Goal: Use online tool/utility: Utilize a website feature to perform a specific function

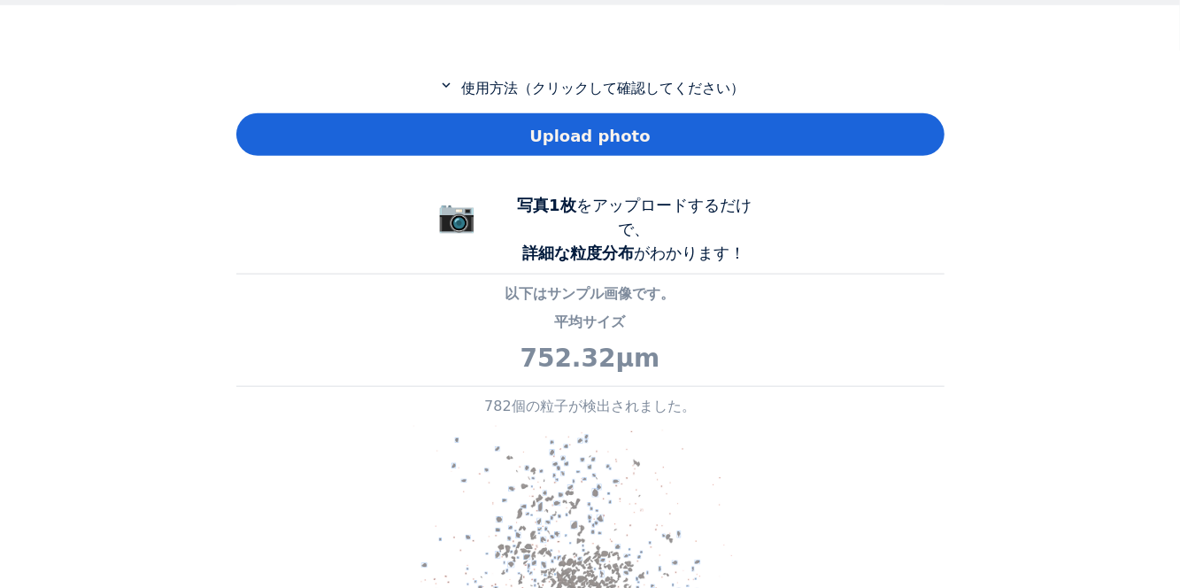
scroll to position [1280, 708]
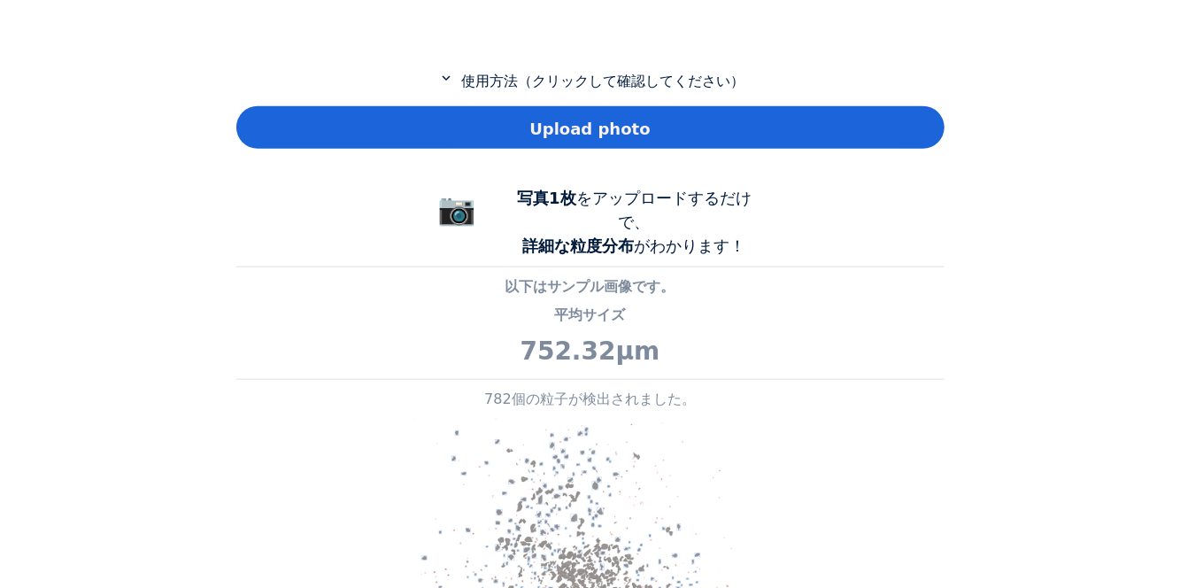
click at [834, 149] on div "Upload photo" at bounding box center [590, 127] width 708 height 42
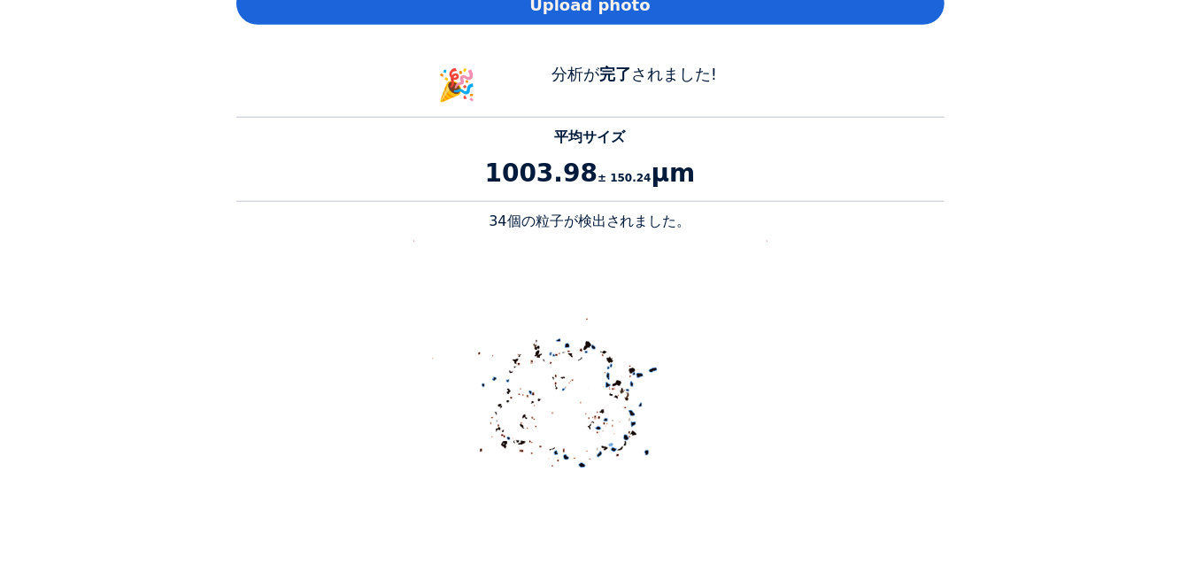
scroll to position [902, 0]
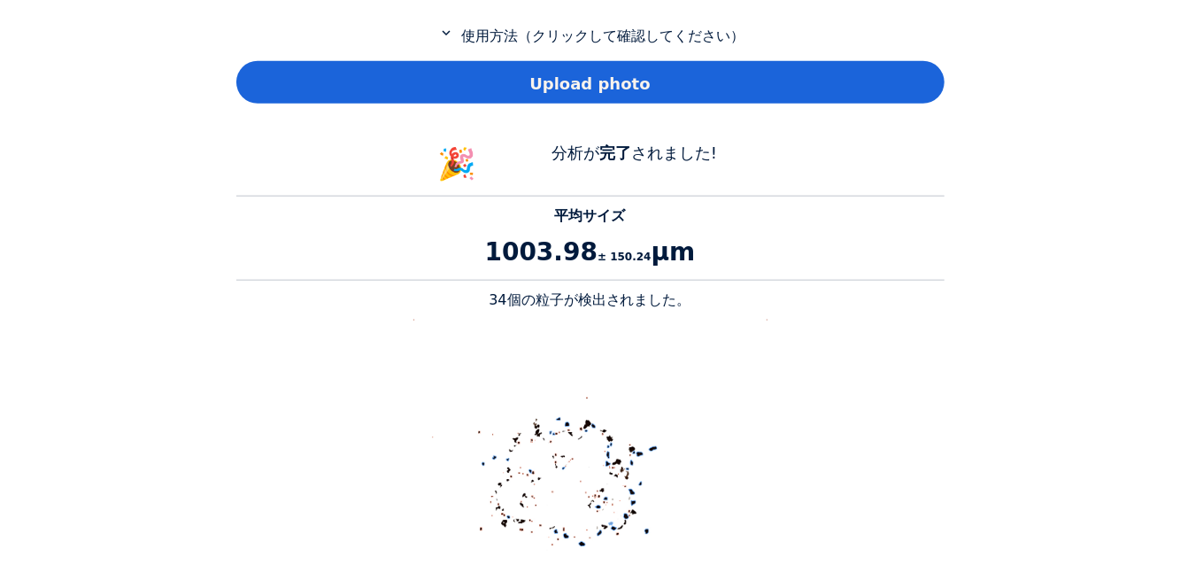
click at [881, 85] on div "Upload photo" at bounding box center [590, 82] width 708 height 42
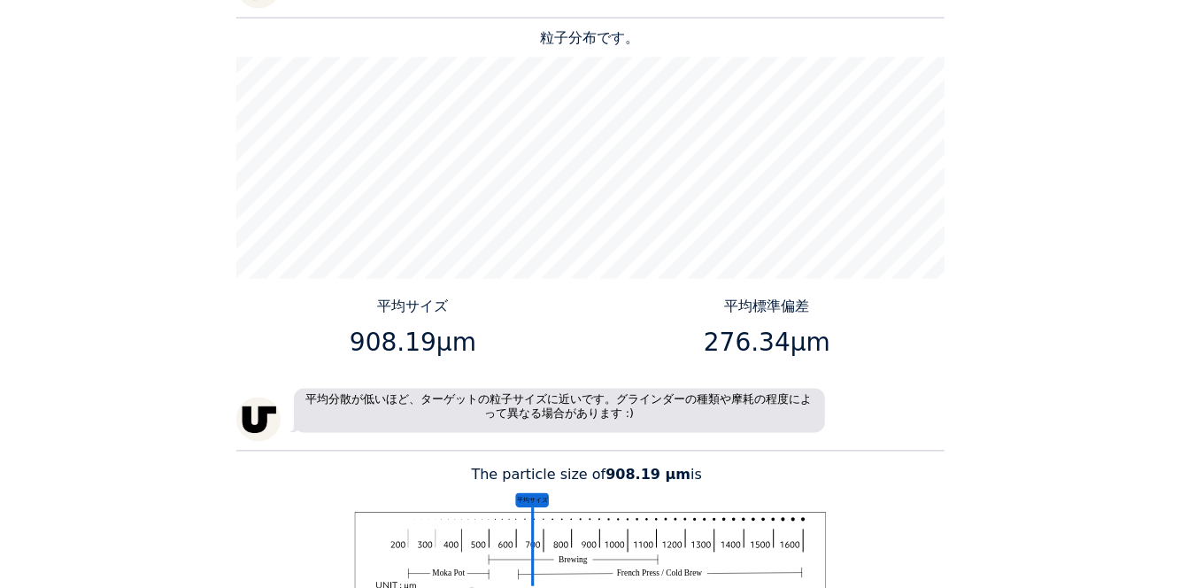
scroll to position [1710, 0]
click at [1078, 511] on div "Home Courses About us Tools Sign in" at bounding box center [590, 294] width 1180 height 588
click at [626, 356] on p "276.34μm" at bounding box center [766, 341] width 341 height 37
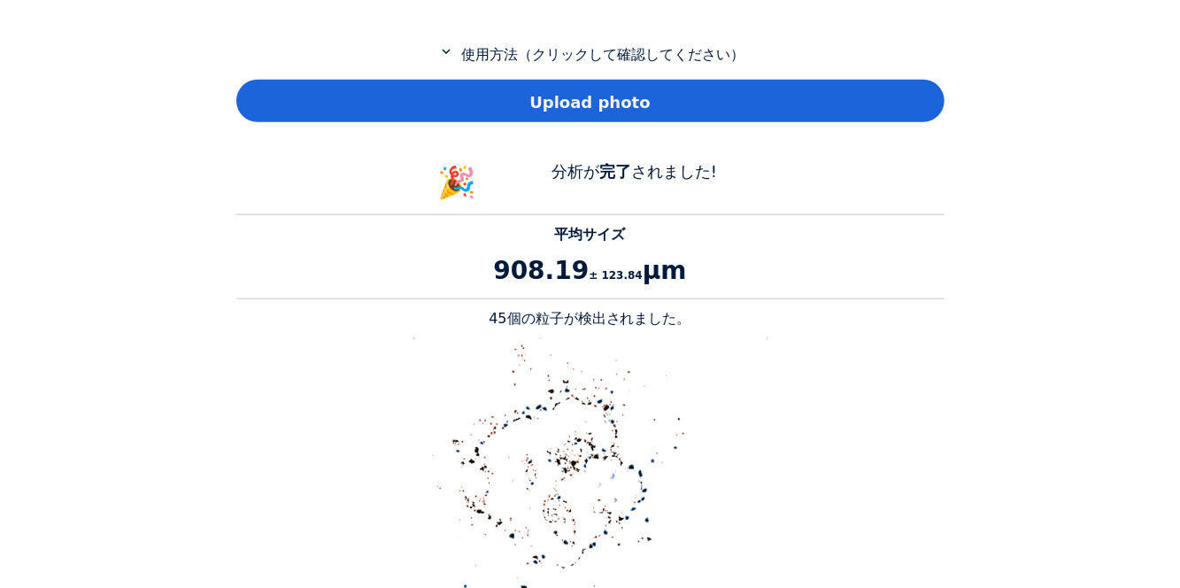
scroll to position [887, 0]
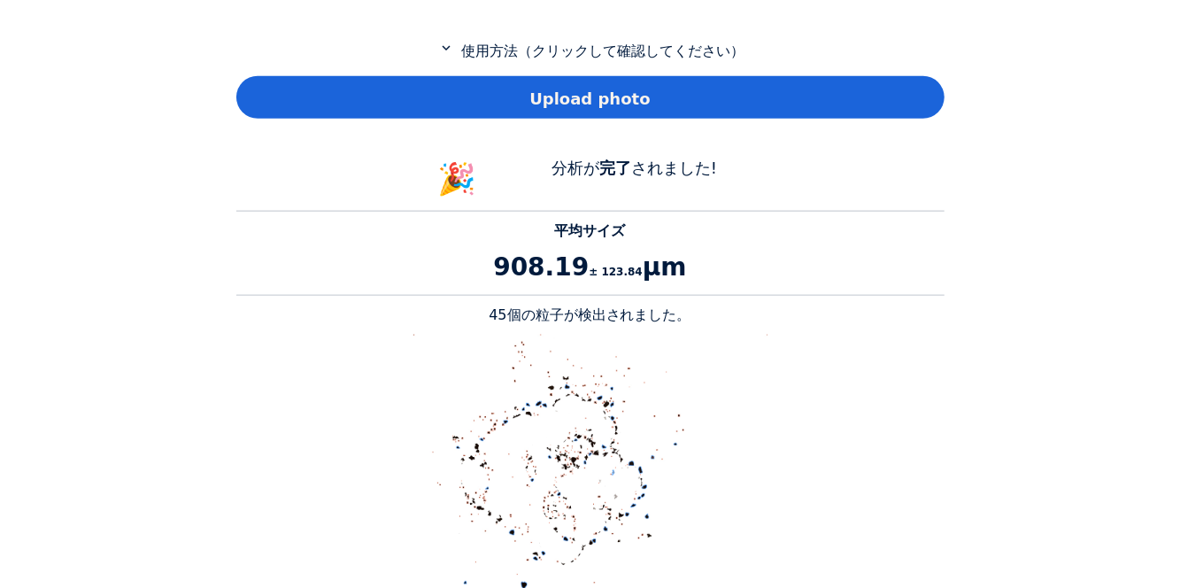
click at [885, 99] on div "Upload photo" at bounding box center [590, 97] width 708 height 42
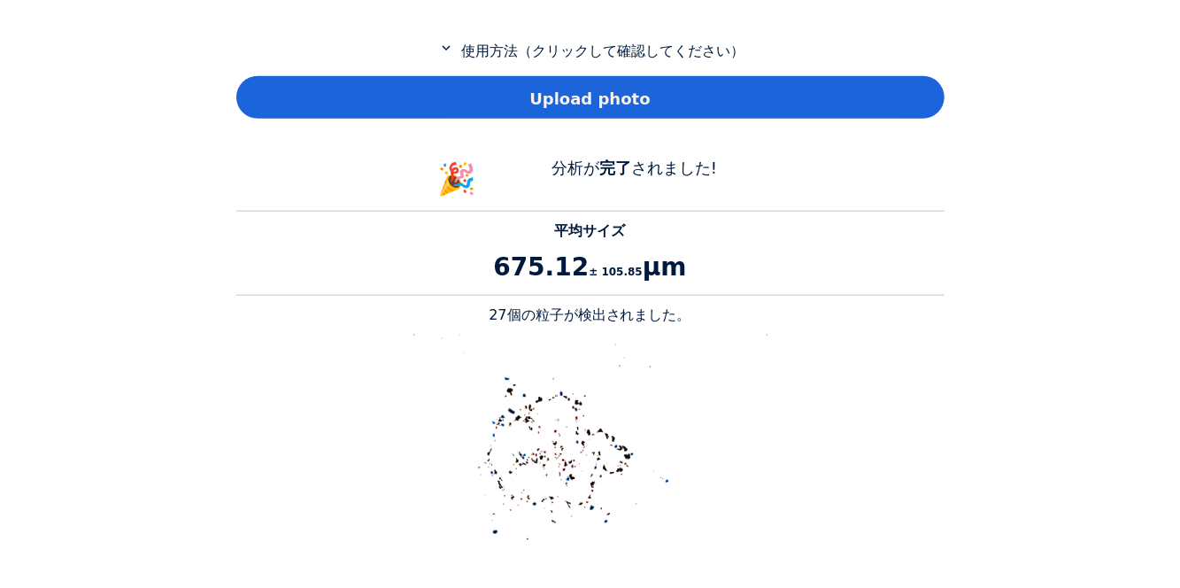
scroll to position [1623, 708]
click at [901, 113] on div "Upload photo" at bounding box center [590, 97] width 708 height 42
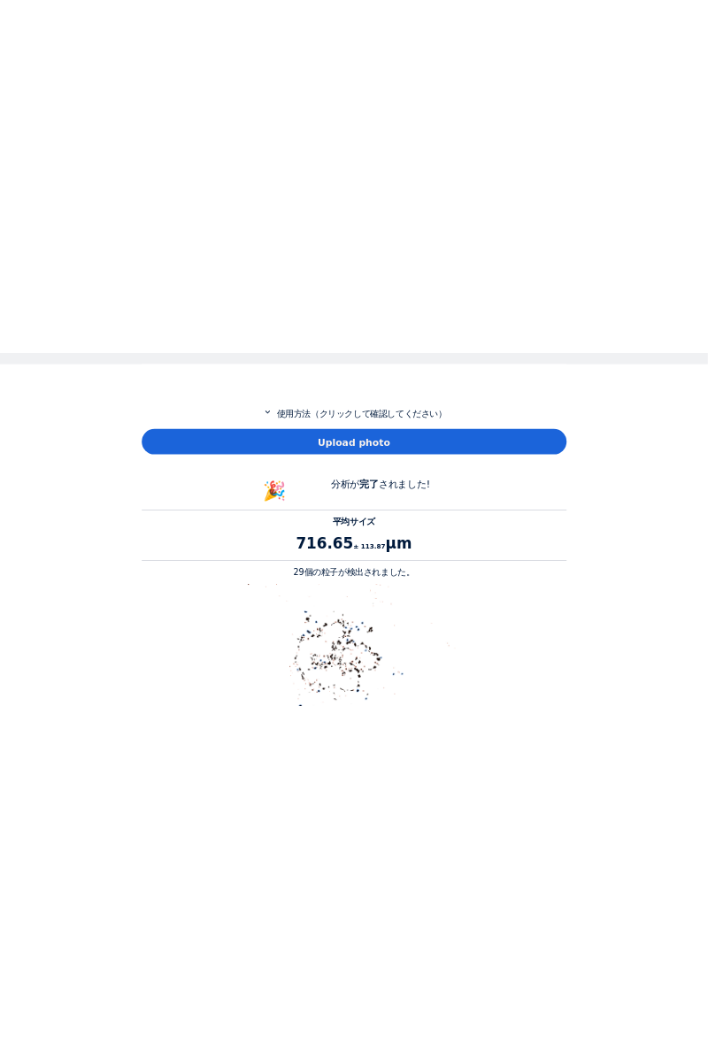
scroll to position [733, 0]
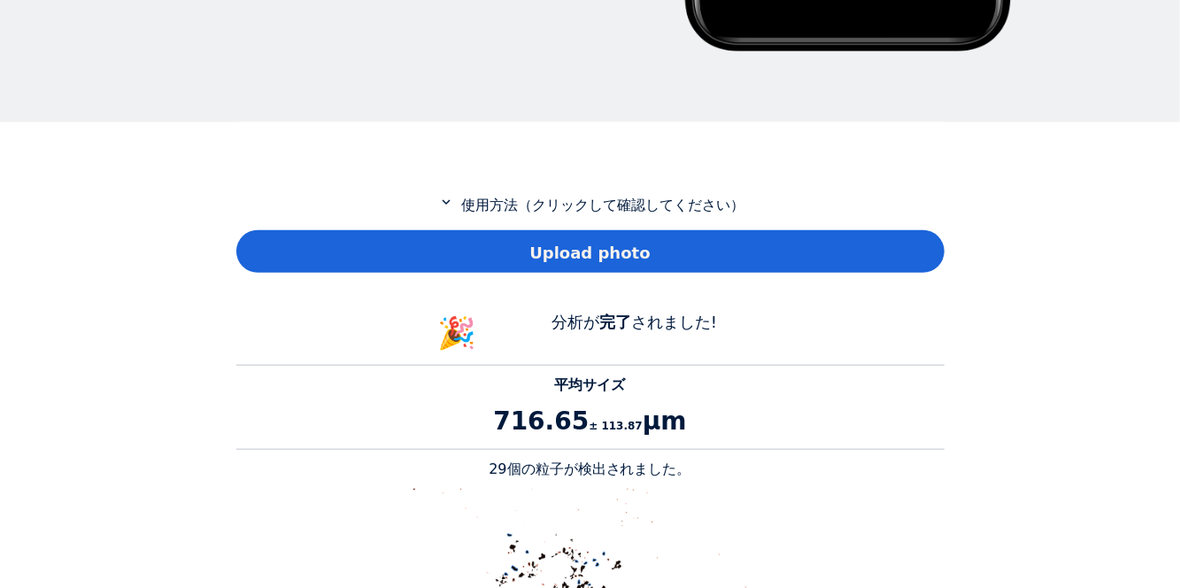
click at [1108, 391] on div "Home Courses About us Tools Sign in" at bounding box center [590, 294] width 1180 height 588
click at [824, 258] on div "Upload photo" at bounding box center [590, 251] width 708 height 42
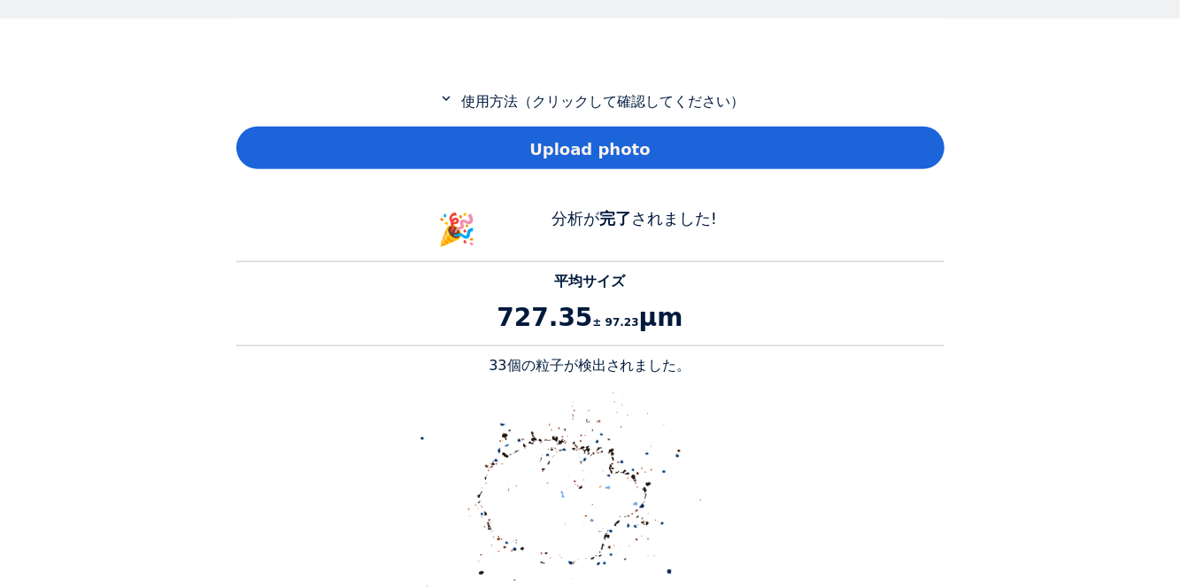
scroll to position [833, 0]
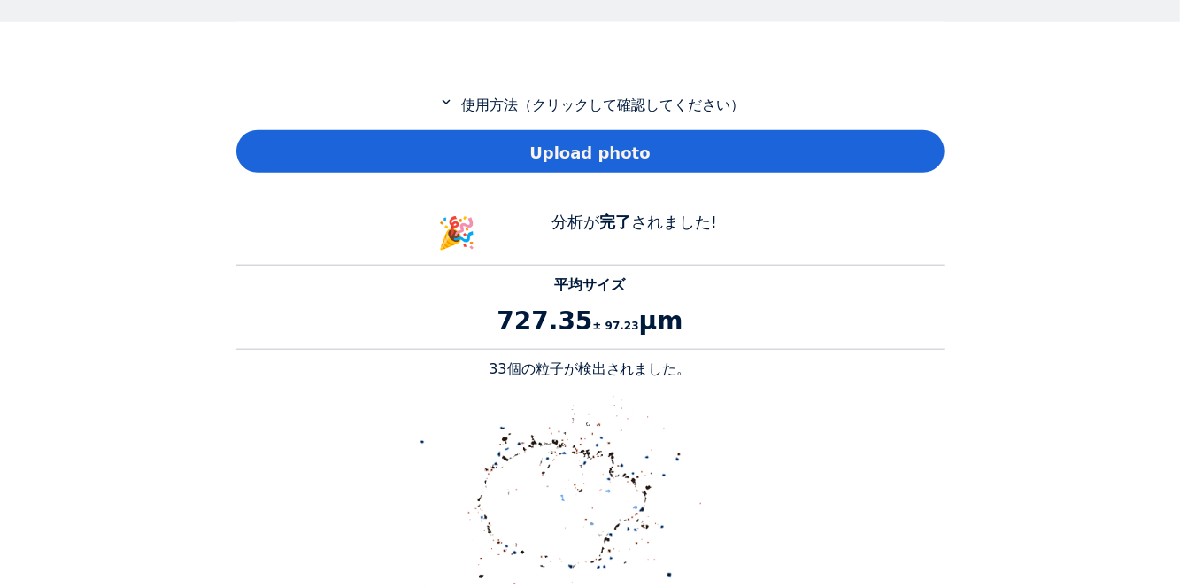
click at [888, 158] on div "Upload photo" at bounding box center [590, 151] width 708 height 42
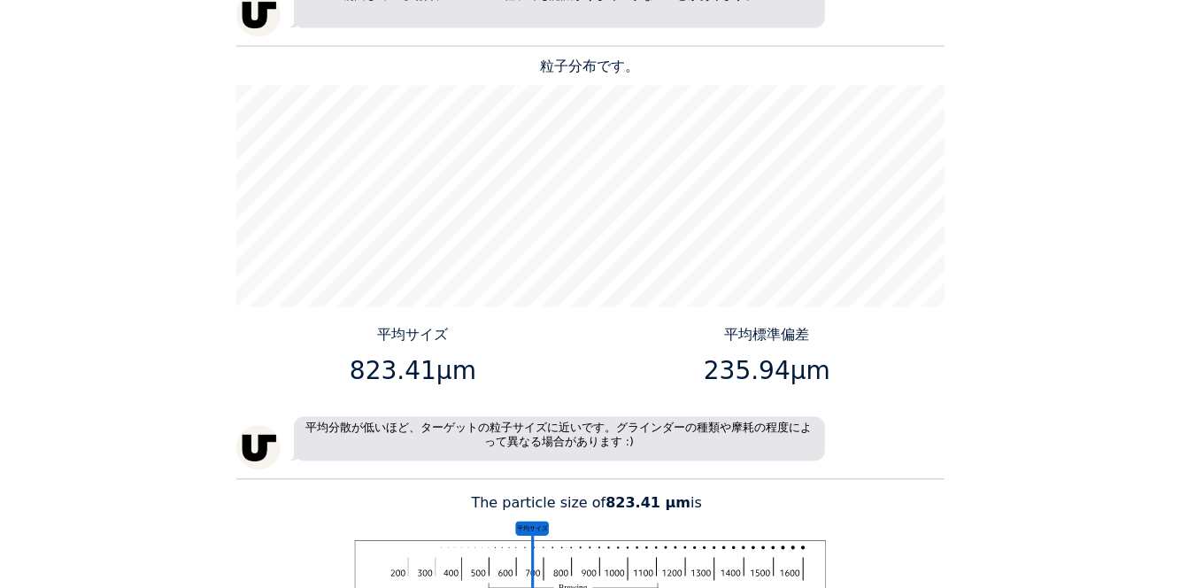
scroll to position [1687, 0]
